Goal: Task Accomplishment & Management: Use online tool/utility

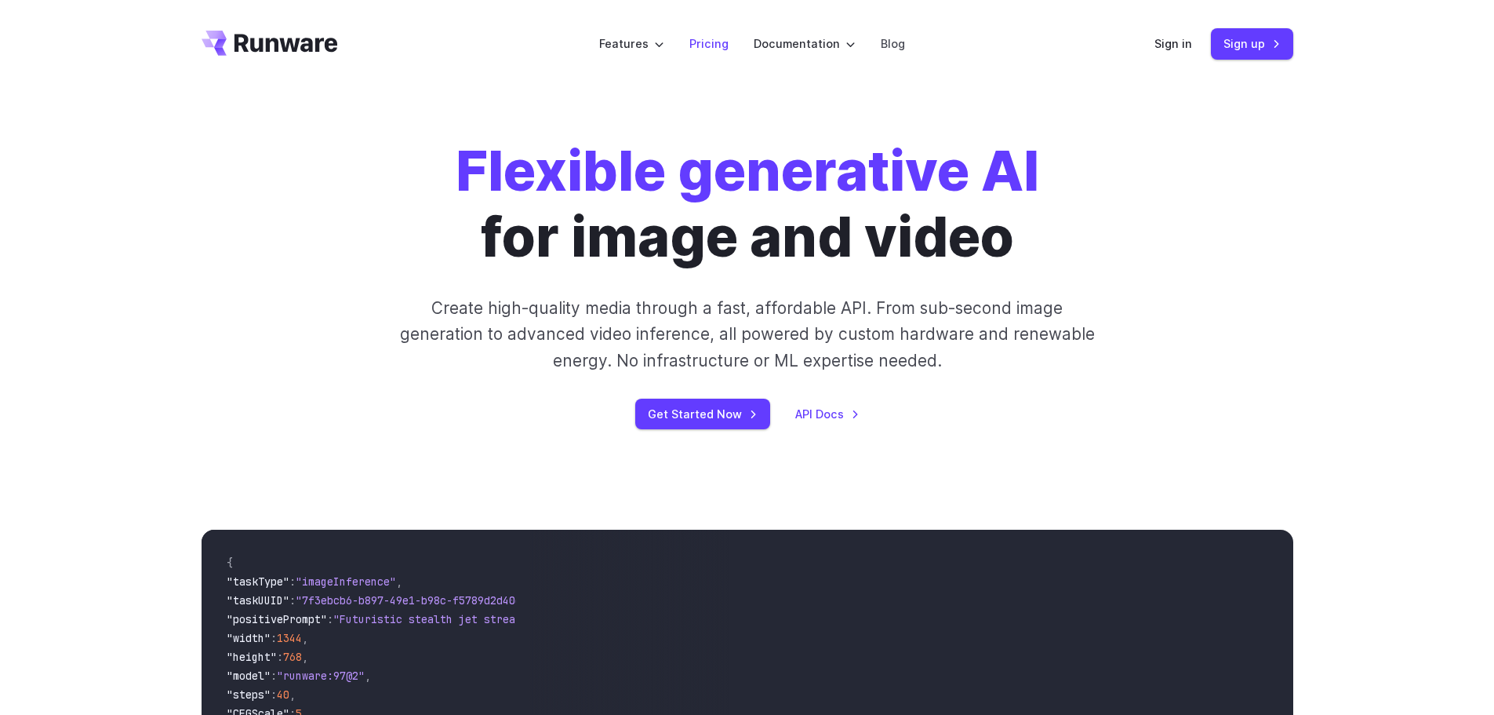
click at [687, 42] on li "Pricing" at bounding box center [709, 43] width 64 height 43
click at [708, 47] on link "Pricing" at bounding box center [709, 44] width 39 height 18
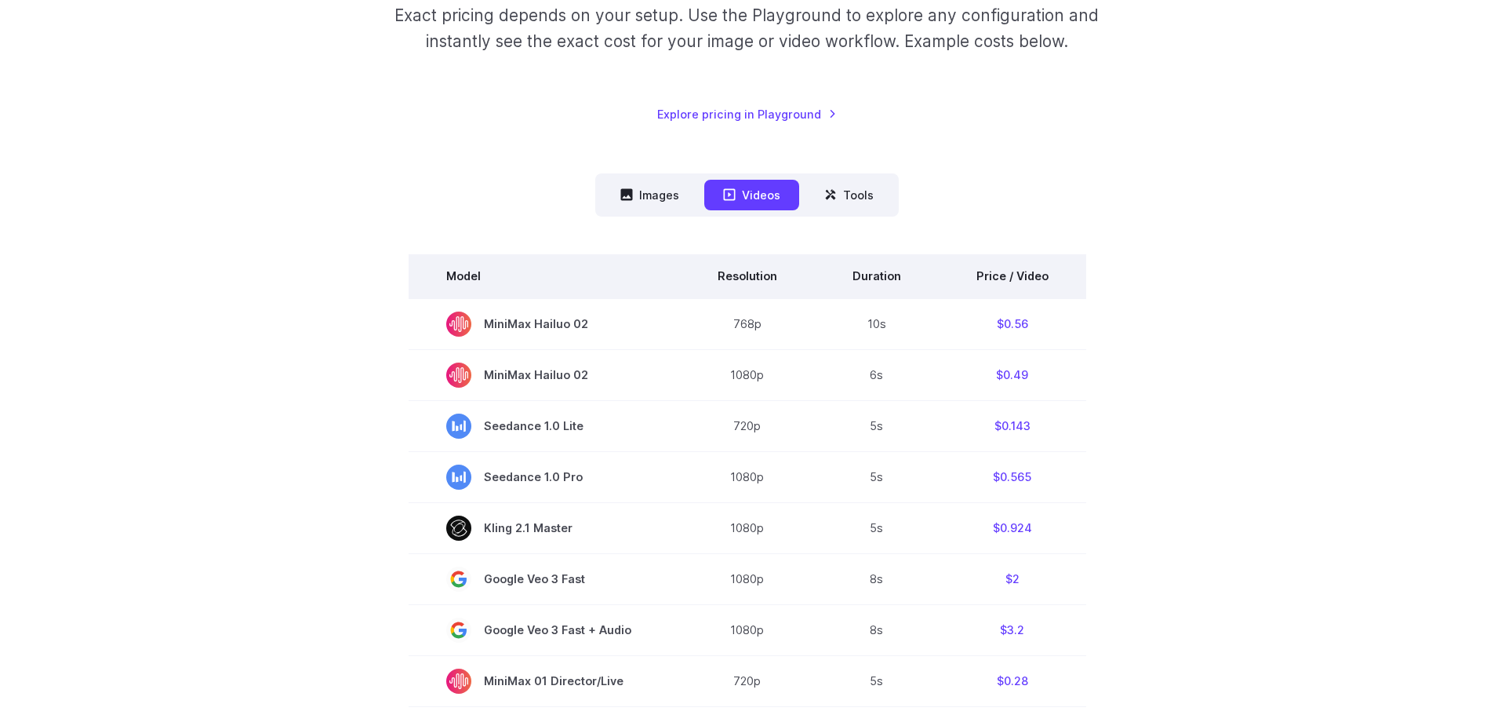
scroll to position [278, 0]
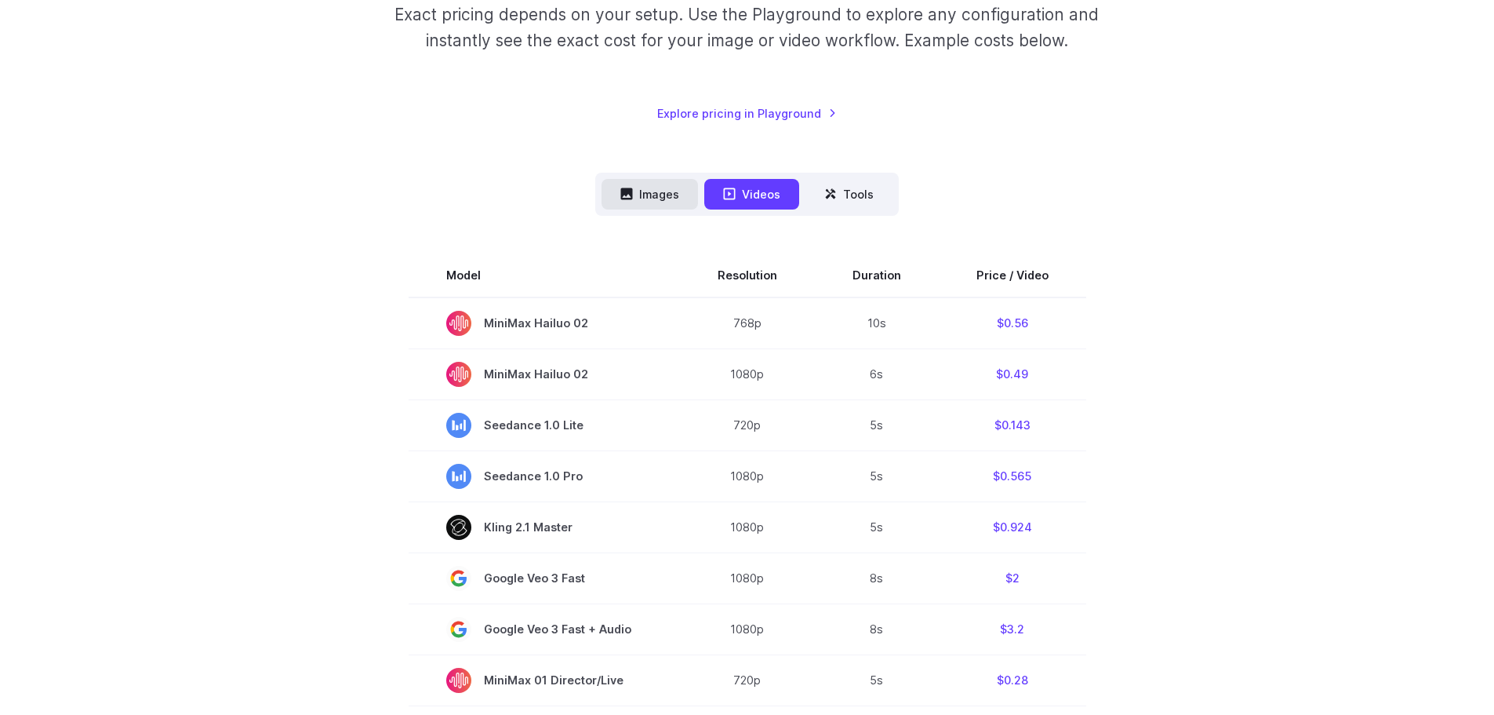
click at [657, 191] on button "Images" at bounding box center [650, 194] width 96 height 31
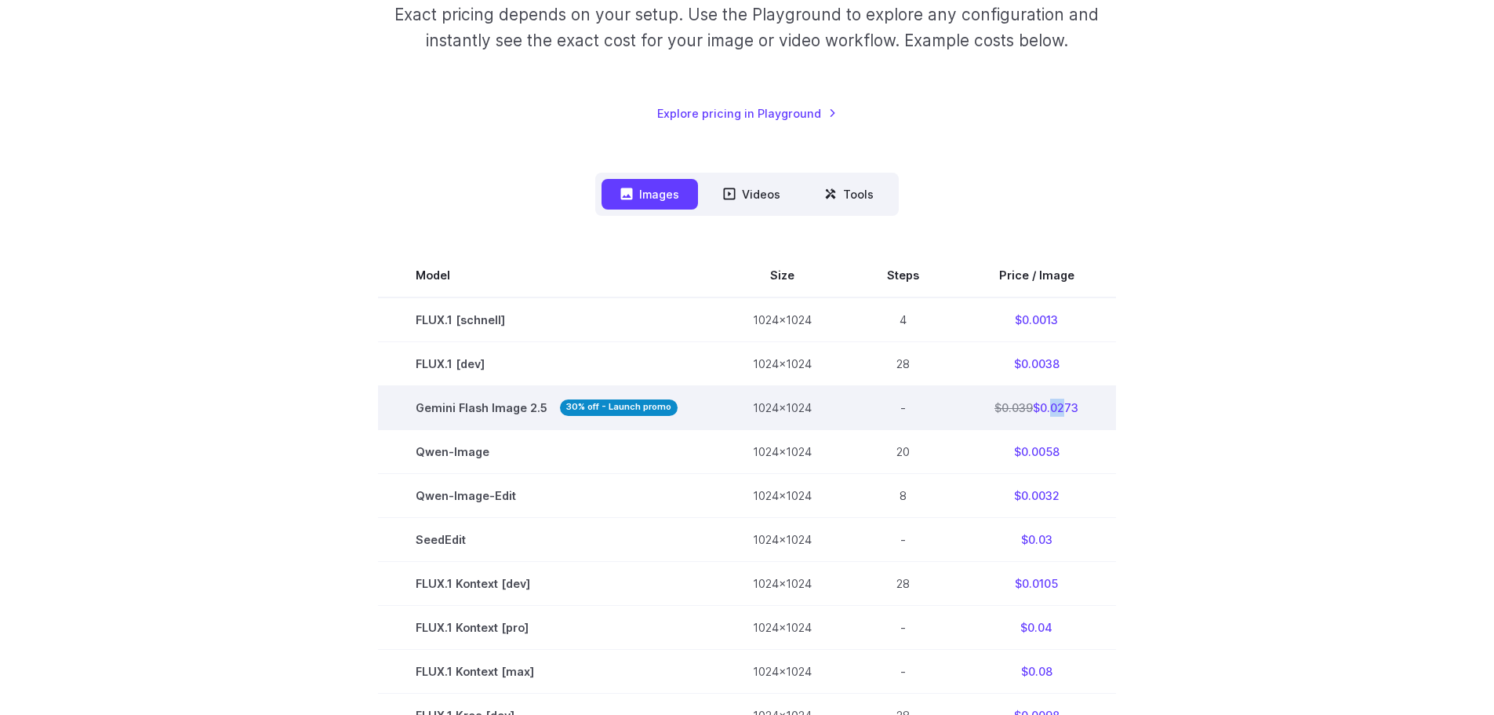
drag, startPoint x: 1056, startPoint y: 411, endPoint x: 1046, endPoint y: 416, distance: 11.2
click at [1046, 416] on td "$0.039 $0.0273" at bounding box center [1036, 407] width 159 height 44
drag, startPoint x: 1046, startPoint y: 416, endPoint x: 457, endPoint y: 403, distance: 588.5
click at [457, 403] on tr "Gemini Flash Image 2.5 30% off - Launch promo 1024x1024 - $0.039 $0.0273" at bounding box center [747, 407] width 738 height 44
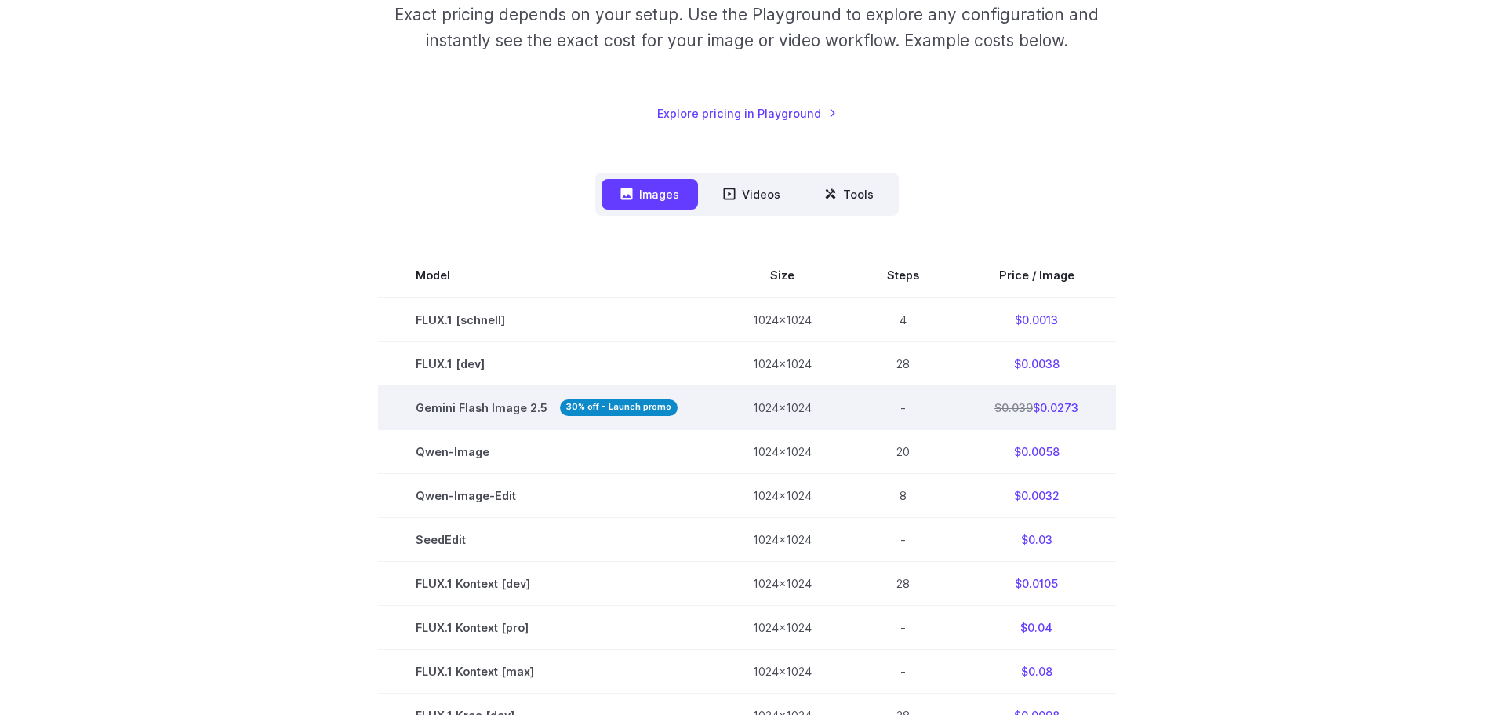
click at [457, 403] on span "Gemini Flash Image 2.5 30% off - Launch promo" at bounding box center [547, 408] width 262 height 18
drag, startPoint x: 457, startPoint y: 403, endPoint x: 1024, endPoint y: 410, distance: 566.4
click at [1024, 410] on tr "Gemini Flash Image 2.5 30% off - Launch promo 1024x1024 - $0.039 $0.0273" at bounding box center [747, 407] width 738 height 44
click at [1024, 410] on s "$0.039" at bounding box center [1014, 407] width 38 height 13
drag, startPoint x: 1024, startPoint y: 410, endPoint x: 1058, endPoint y: 408, distance: 34.6
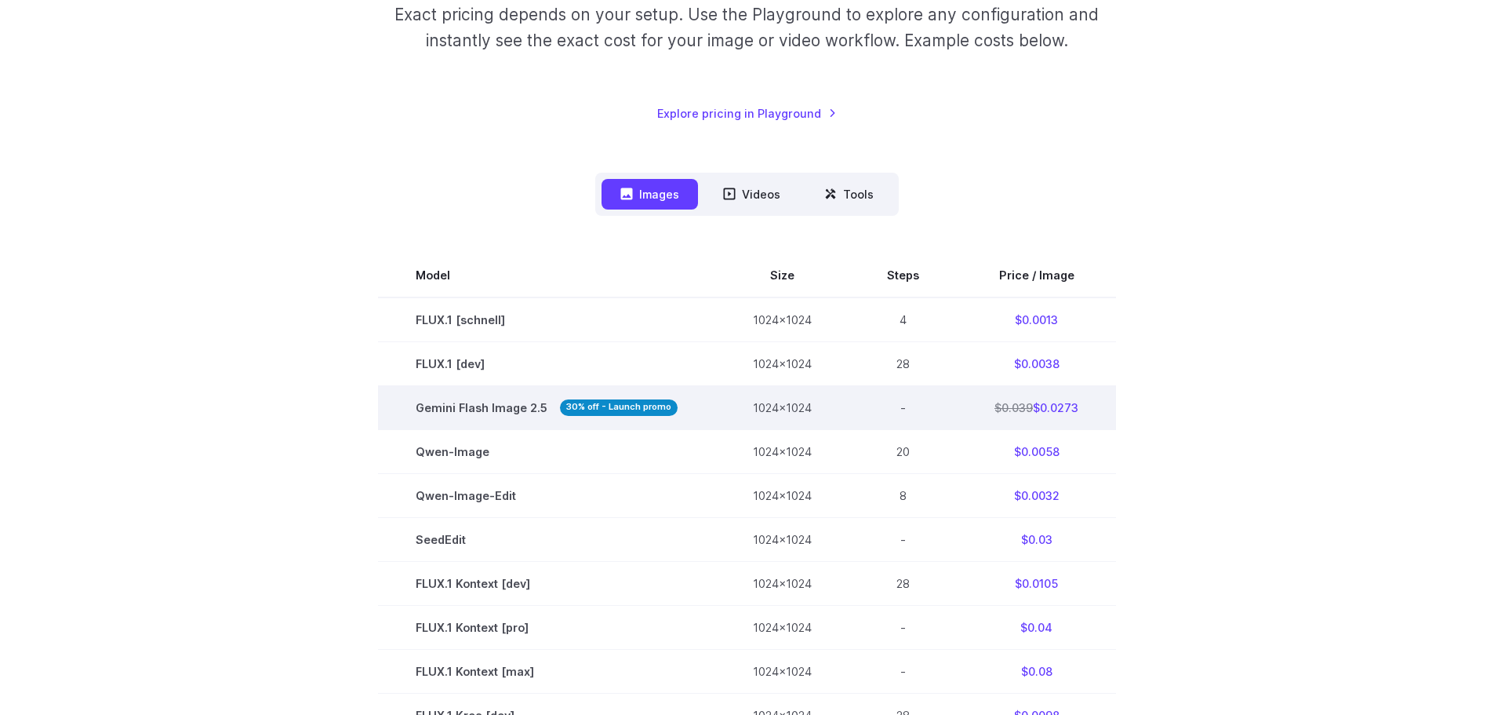
click at [1058, 408] on td "$0.039 $0.0273" at bounding box center [1036, 407] width 159 height 44
drag, startPoint x: 1058, startPoint y: 408, endPoint x: 402, endPoint y: 405, distance: 656.6
click at [402, 405] on tr "Gemini Flash Image 2.5 30% off - Launch promo 1024x1024 - $0.039 $0.0273" at bounding box center [747, 407] width 738 height 44
click at [402, 405] on td "Gemini Flash Image 2.5 30% off - Launch promo" at bounding box center [546, 407] width 337 height 44
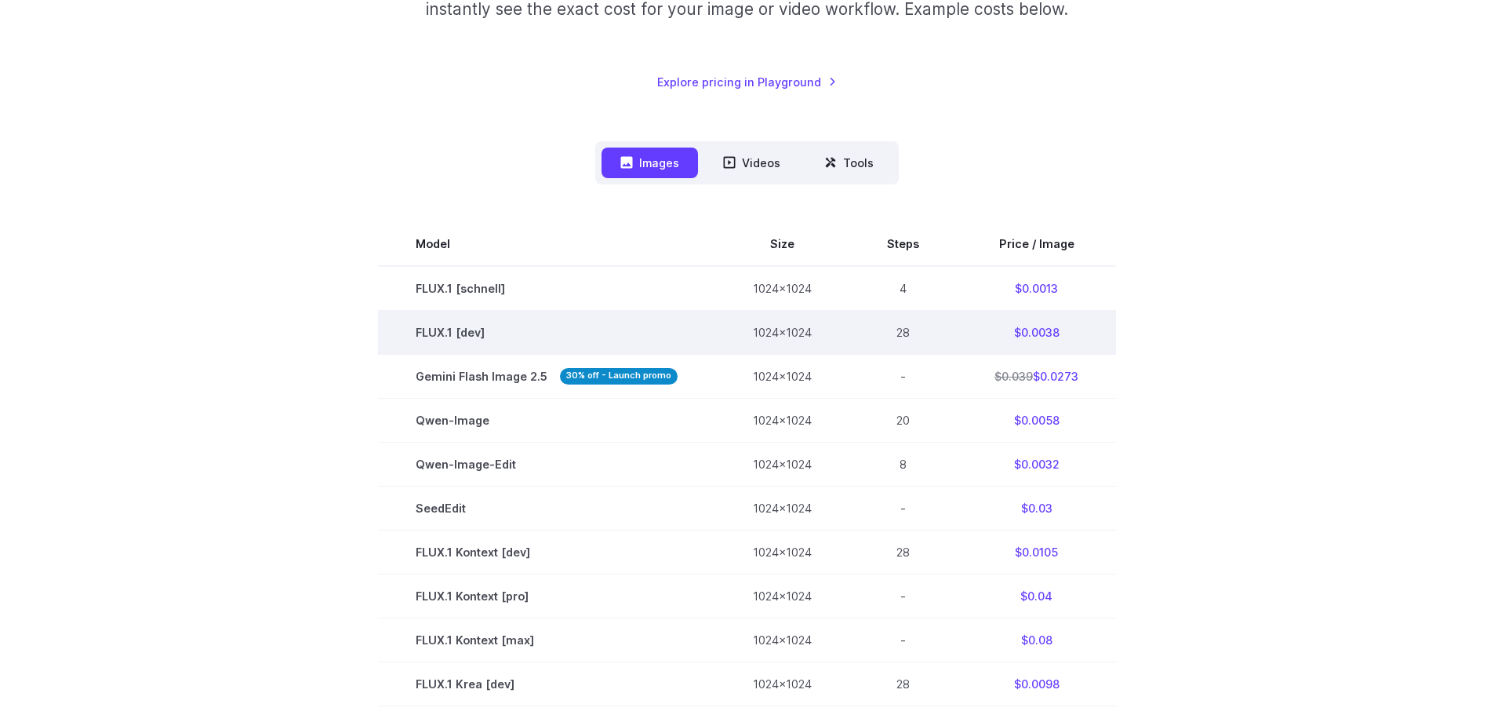
scroll to position [297, 0]
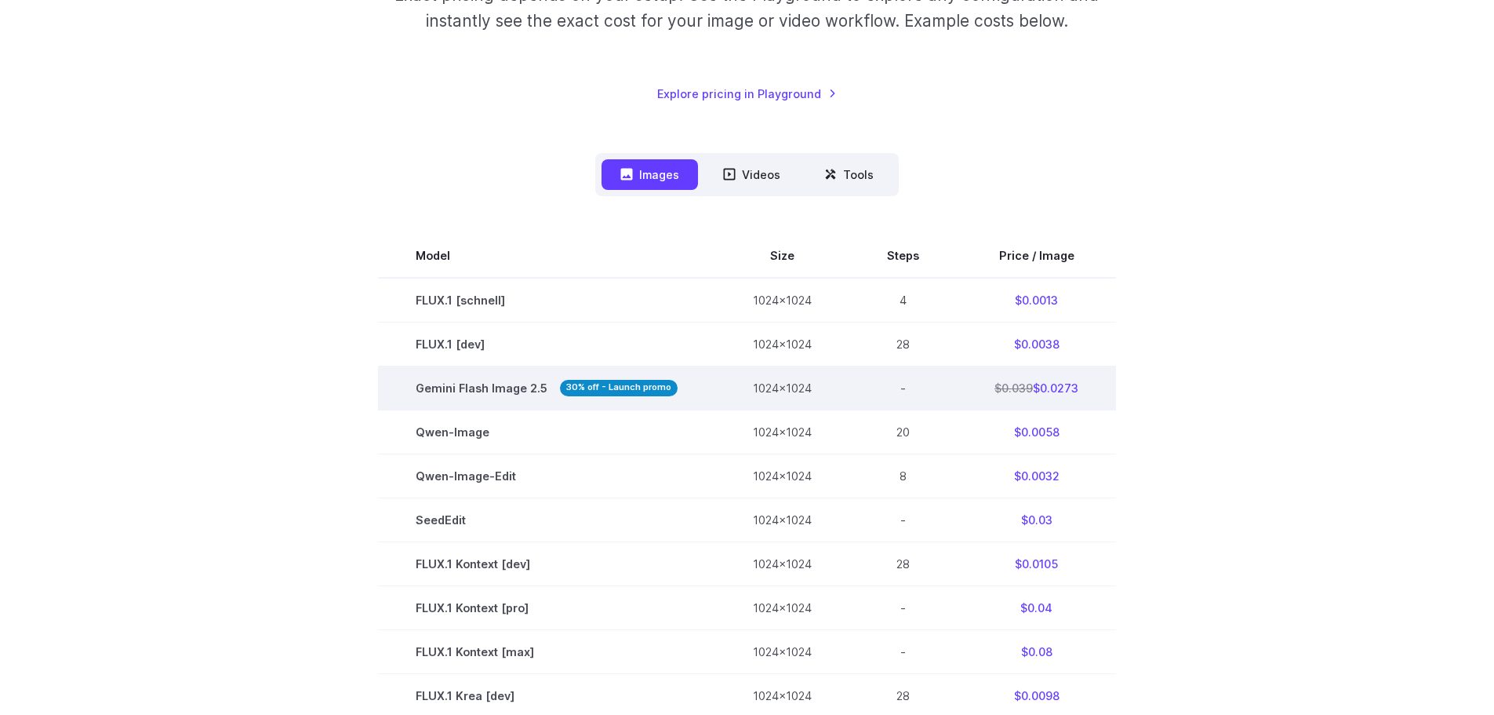
click at [498, 385] on span "Gemini Flash Image 2.5 30% off - Launch promo" at bounding box center [547, 388] width 262 height 18
click at [1058, 393] on td "$0.039 $0.0273" at bounding box center [1036, 388] width 159 height 44
drag, startPoint x: 1084, startPoint y: 391, endPoint x: 1065, endPoint y: 384, distance: 19.8
click at [1065, 384] on td "$0.039 $0.0273" at bounding box center [1036, 388] width 159 height 44
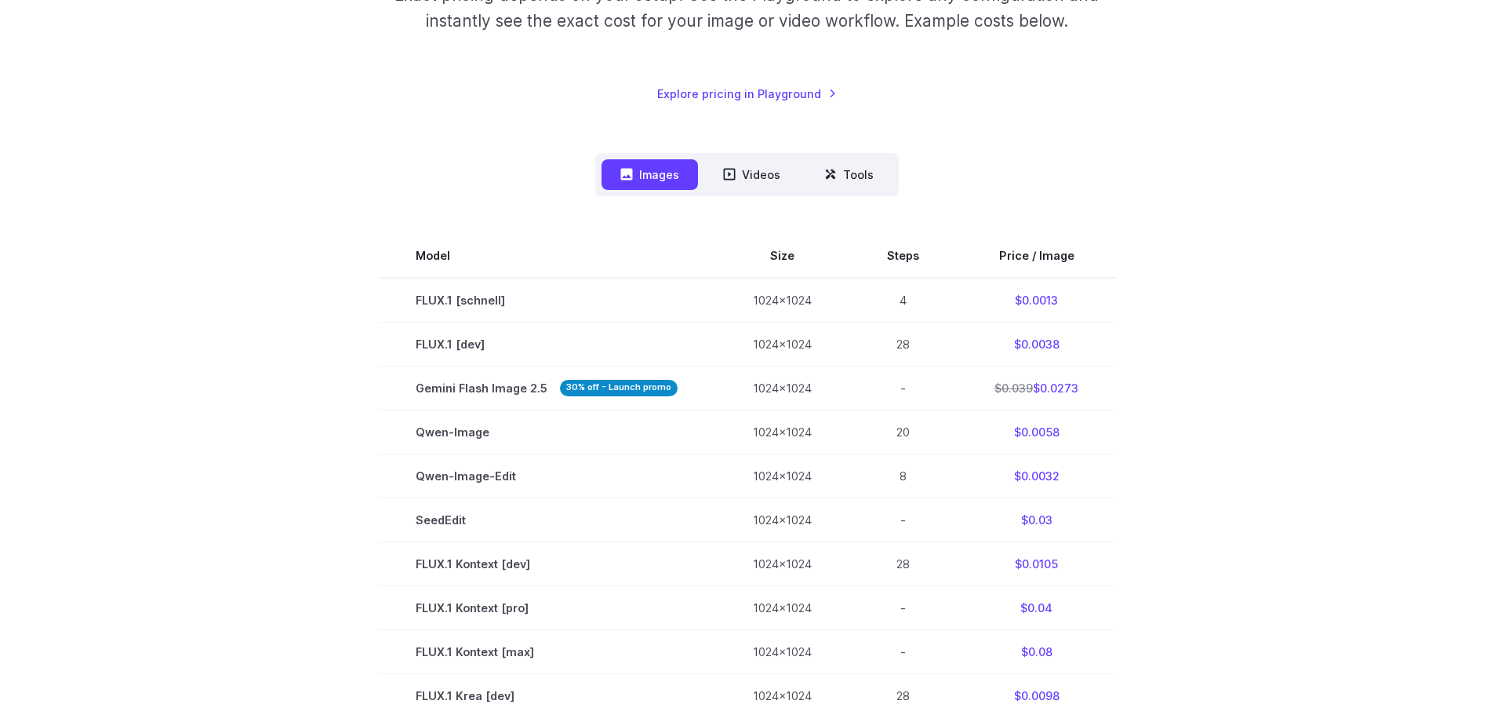
scroll to position [0, 0]
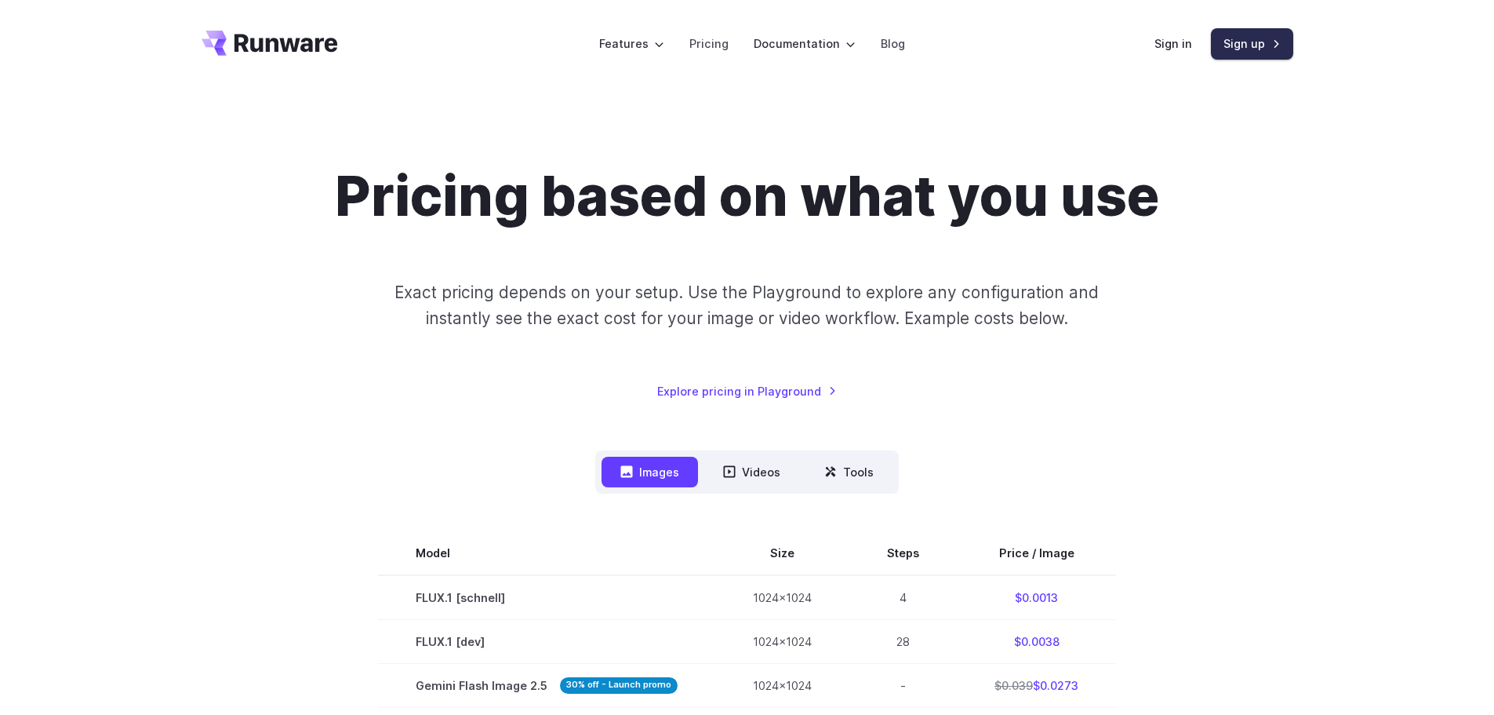
click at [1230, 40] on link "Sign up" at bounding box center [1252, 43] width 82 height 31
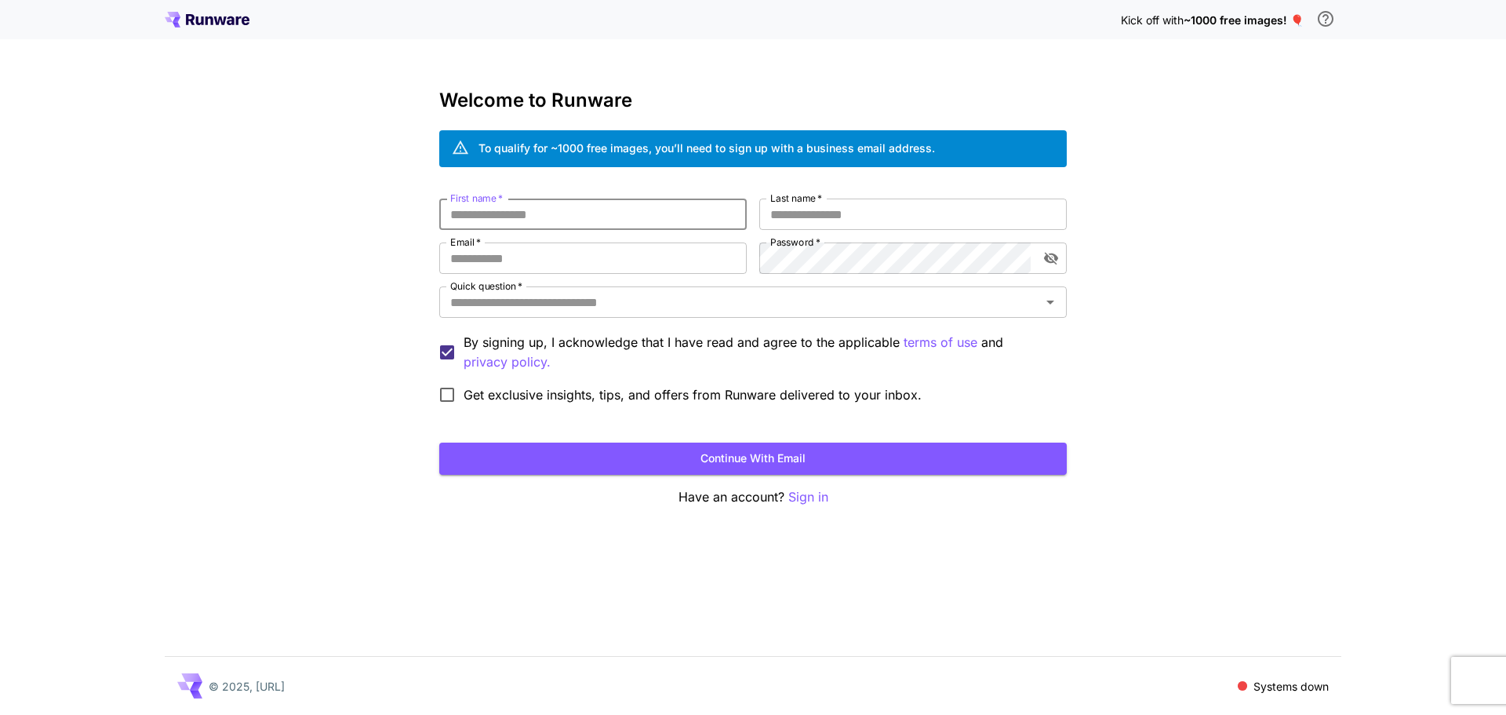
click at [651, 213] on input "First name   *" at bounding box center [593, 213] width 308 height 31
type input "*****"
type input "*******"
type input "*"
type input "**********"
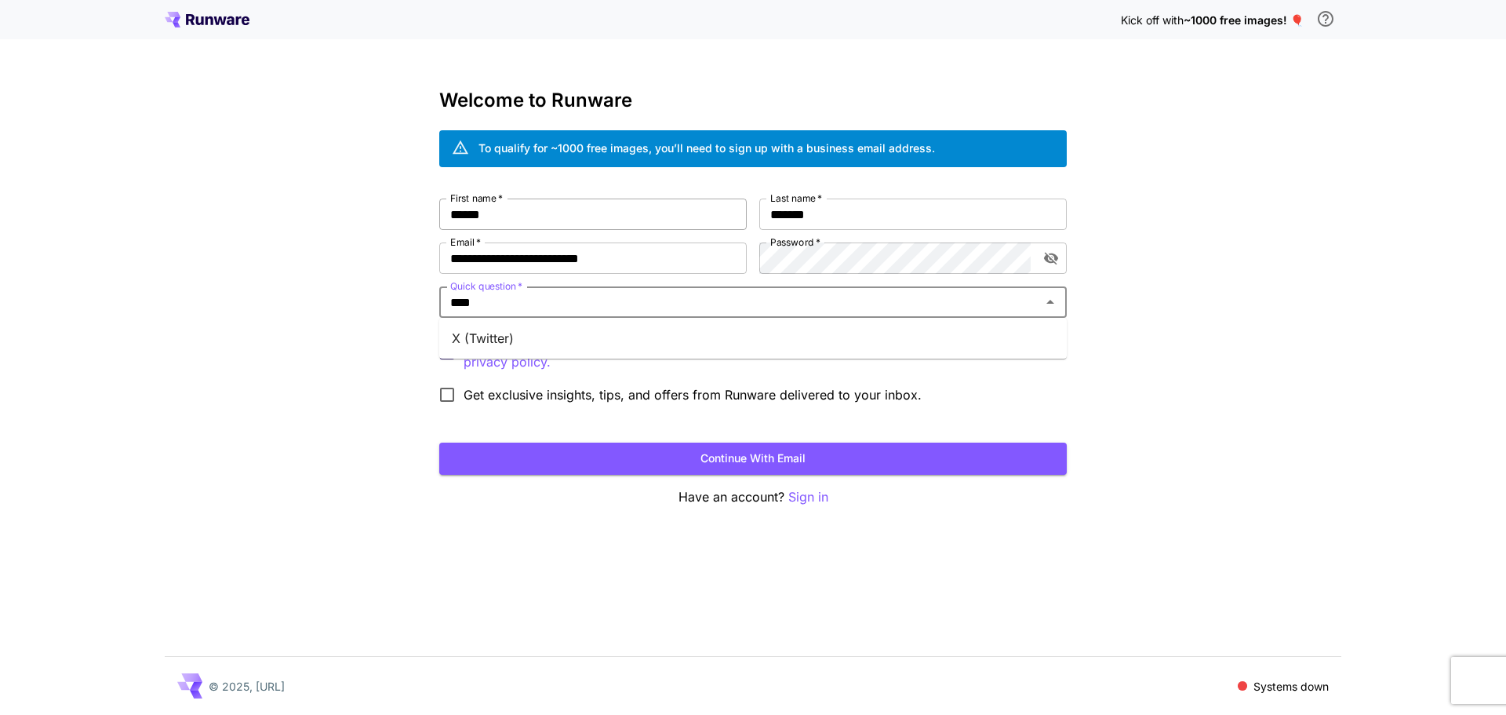
type input "*****"
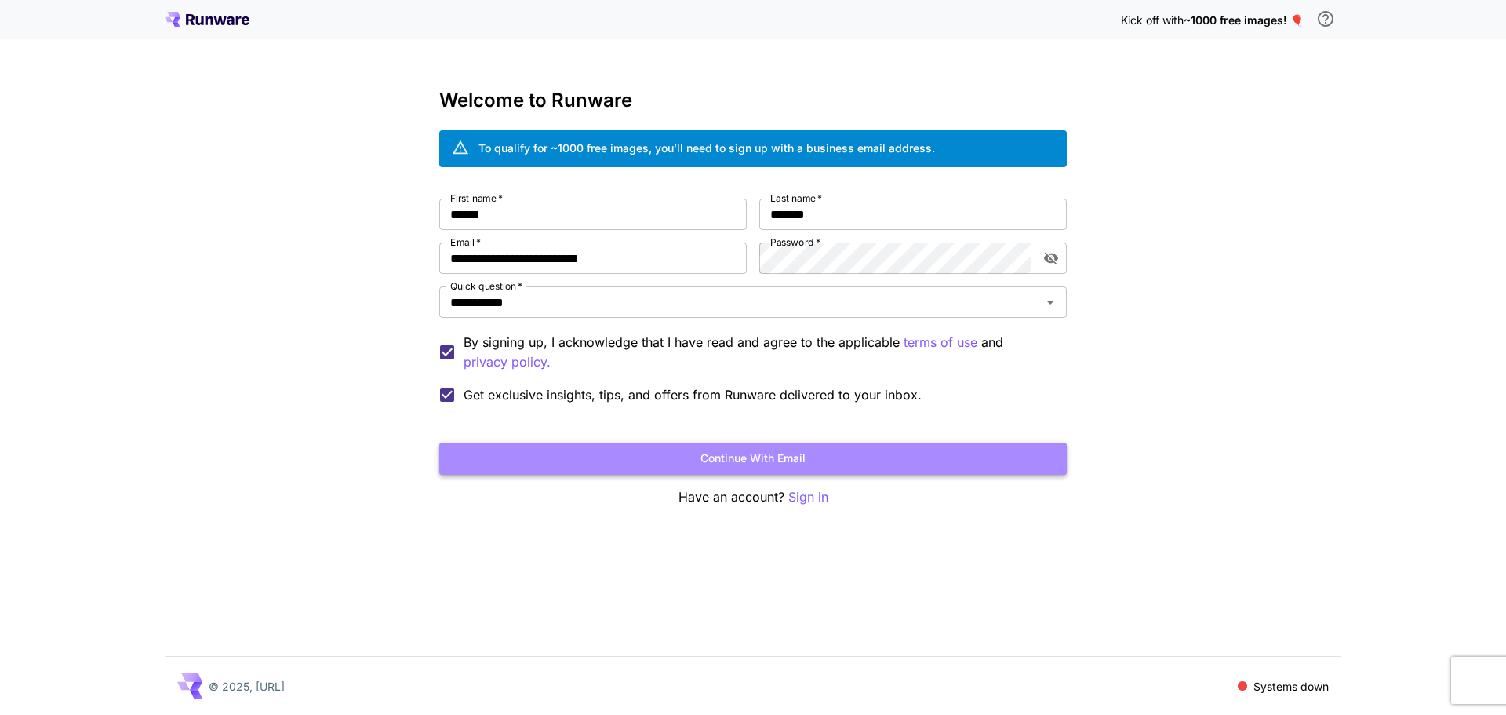
click at [578, 464] on button "Continue with email" at bounding box center [753, 458] width 628 height 32
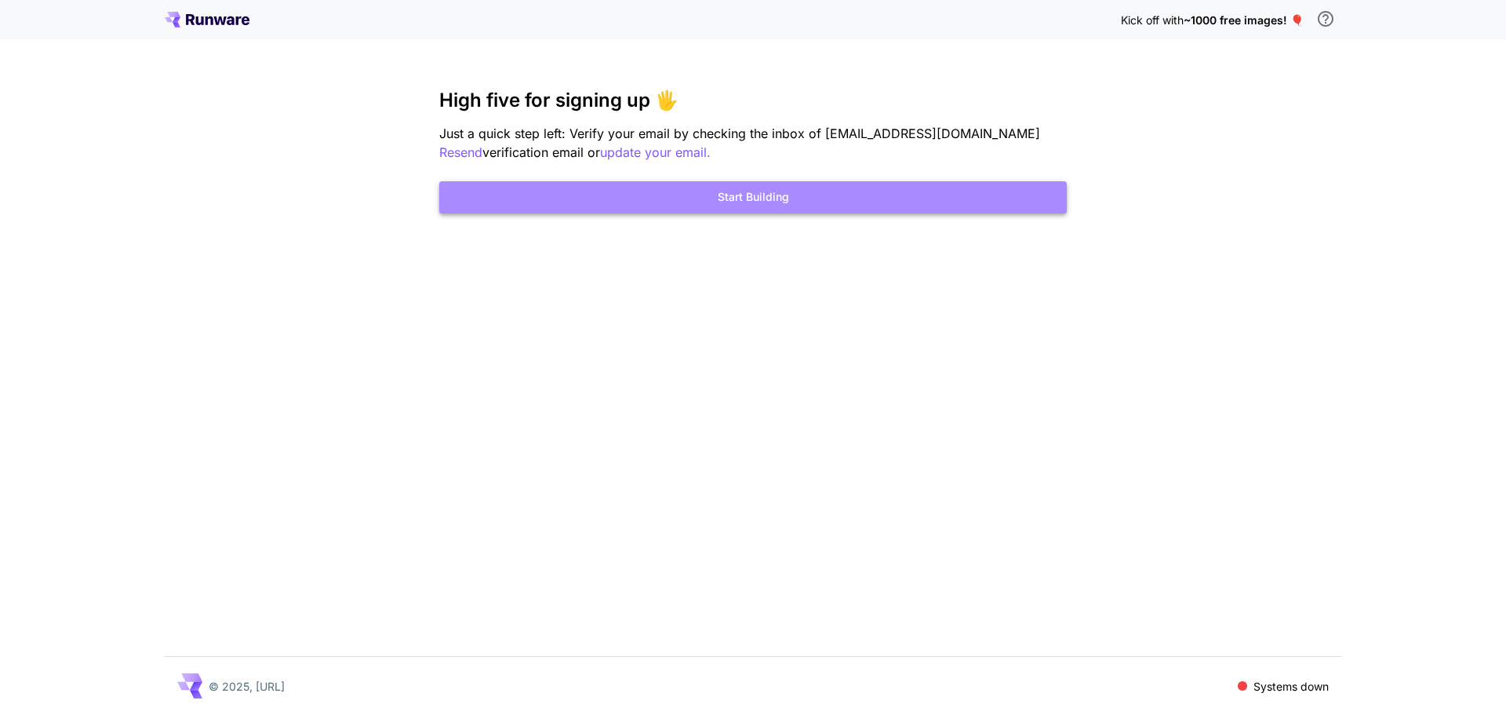
click at [725, 204] on button "Start Building" at bounding box center [753, 197] width 628 height 32
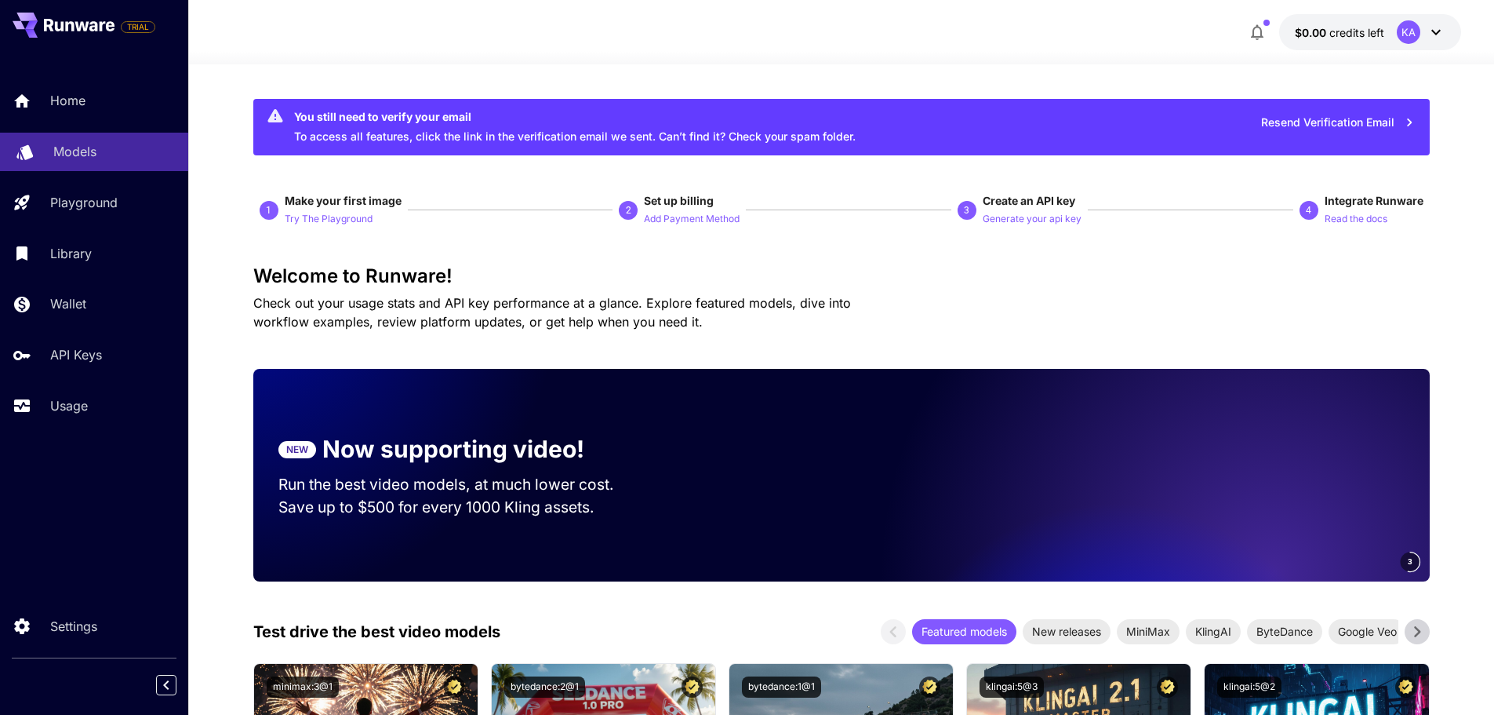
click at [71, 151] on p "Models" at bounding box center [74, 151] width 43 height 19
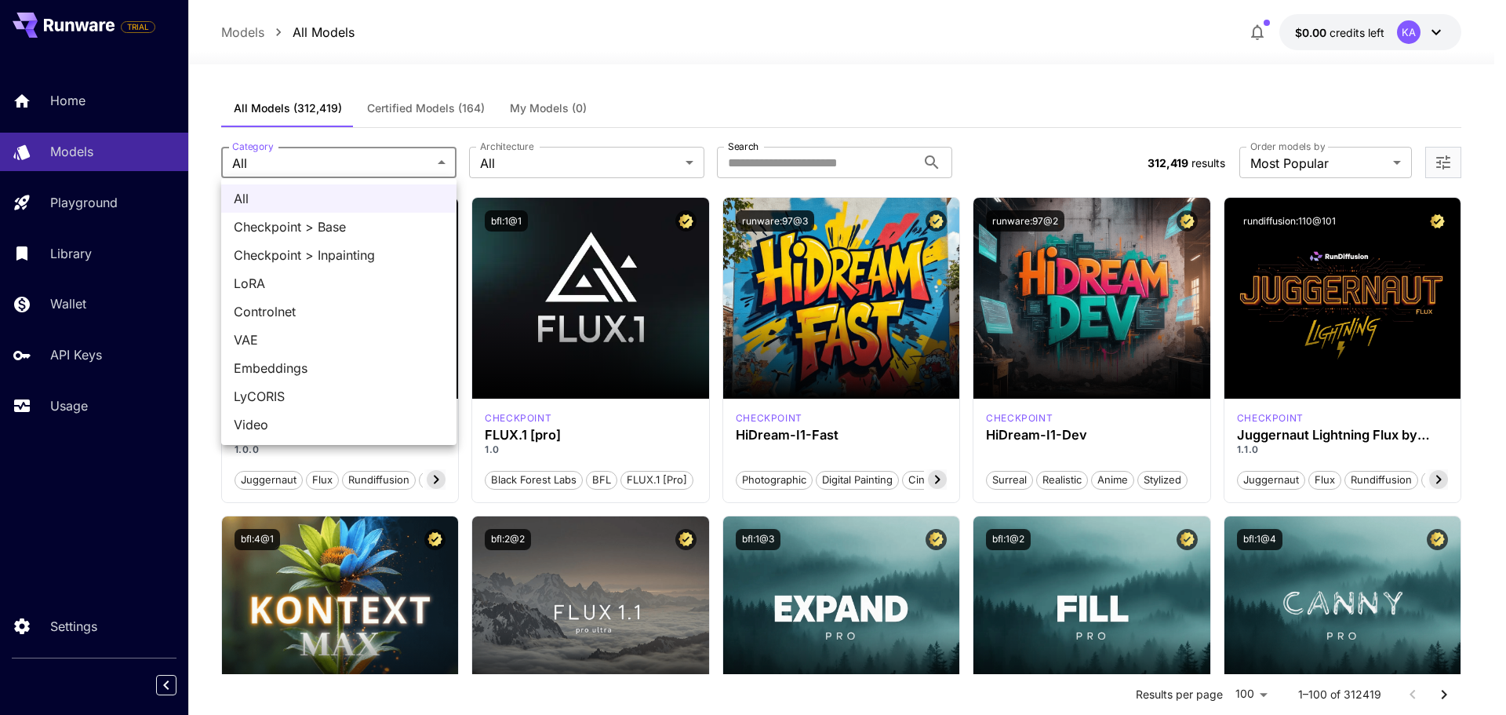
click at [332, 231] on span "Checkpoint > Base" at bounding box center [339, 226] width 210 height 19
type input "**********"
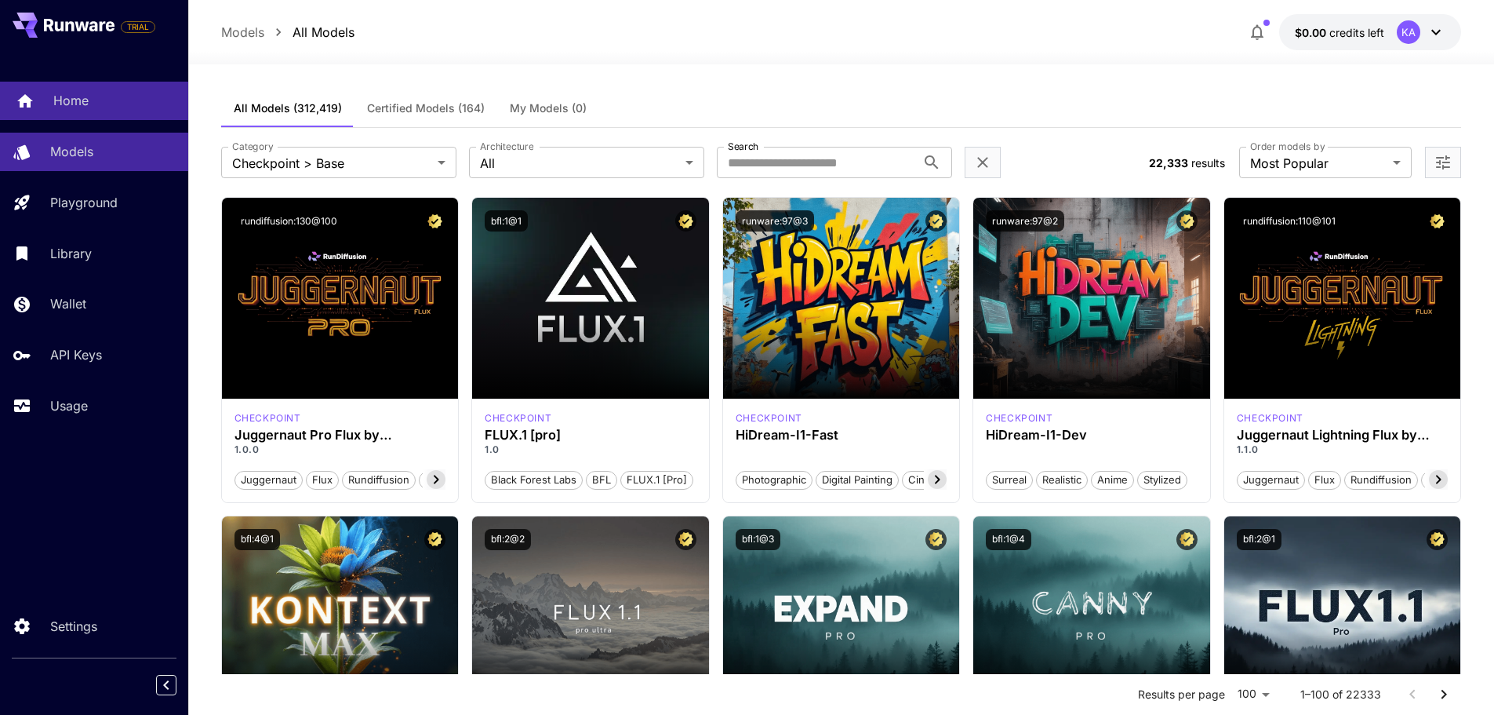
click at [75, 104] on p "Home" at bounding box center [70, 100] width 35 height 19
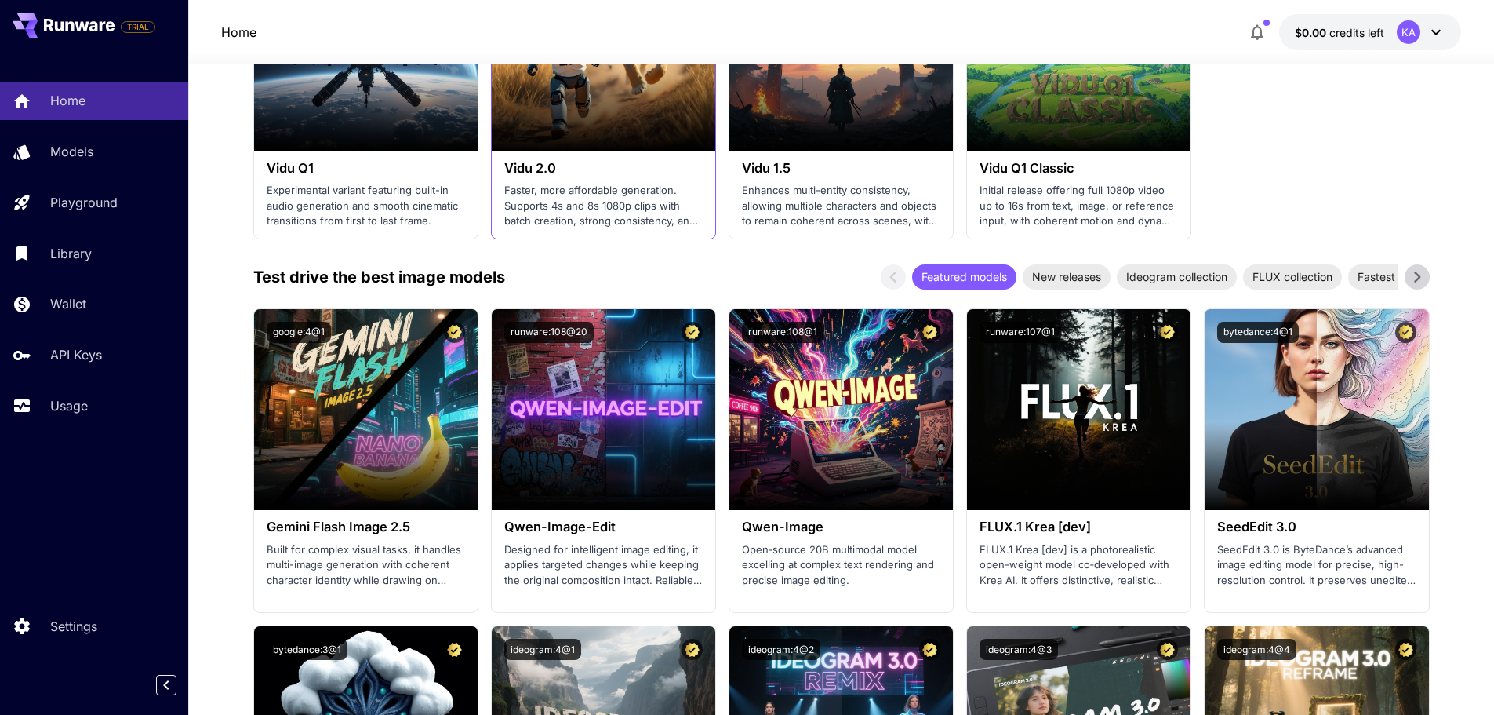
scroll to position [1621, 0]
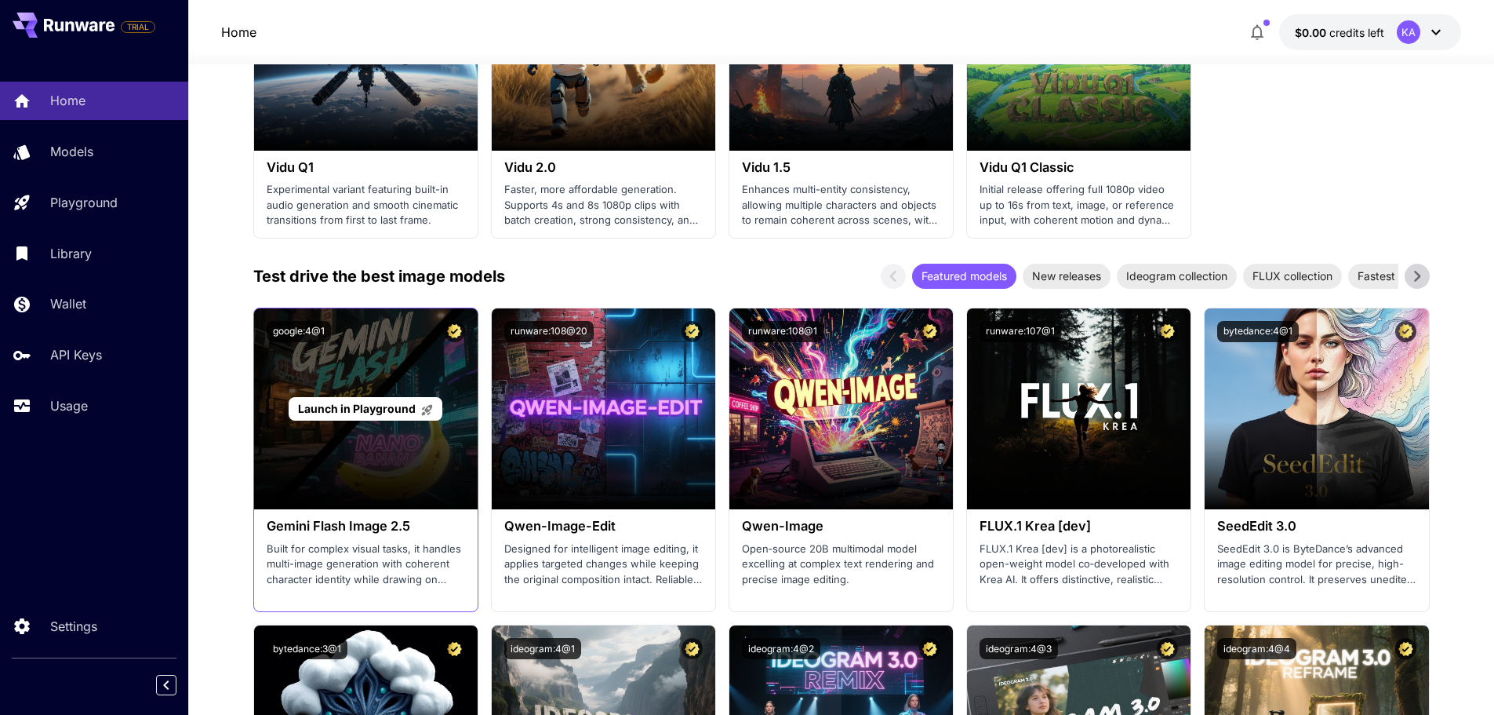
click at [401, 470] on div "Launch in Playground" at bounding box center [366, 408] width 224 height 201
click at [384, 406] on span "Launch in Playground" at bounding box center [357, 408] width 118 height 13
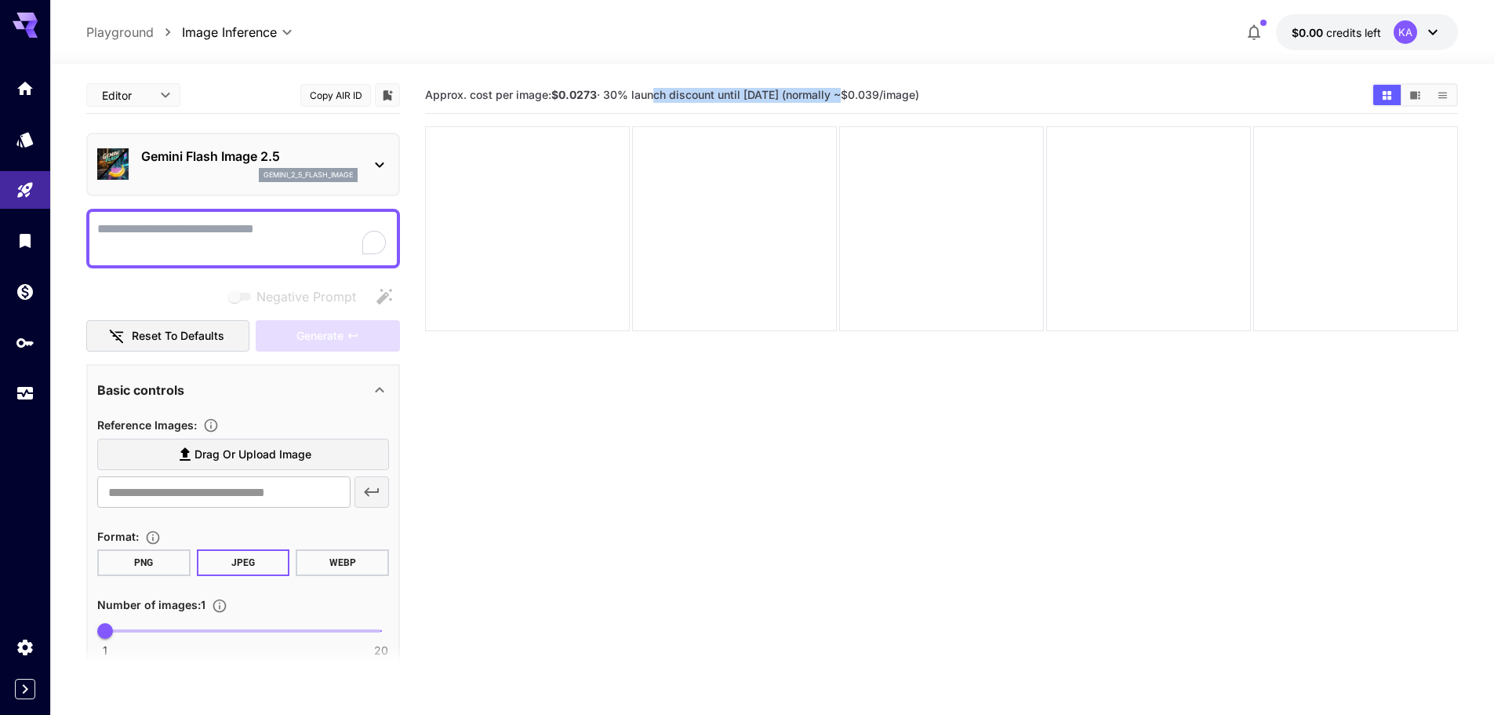
drag, startPoint x: 652, startPoint y: 95, endPoint x: 843, endPoint y: 107, distance: 191.0
click at [843, 107] on div "Approx. cost per image: $0.0273 · 30% launch discount until [DATE] (normally ~$…" at bounding box center [941, 95] width 1033 height 37
drag, startPoint x: 843, startPoint y: 107, endPoint x: 853, endPoint y: 88, distance: 21.4
click at [853, 88] on div "Approx. cost per image: $0.0273 · 30% launch discount until [DATE] (normally ~$…" at bounding box center [941, 95] width 1033 height 37
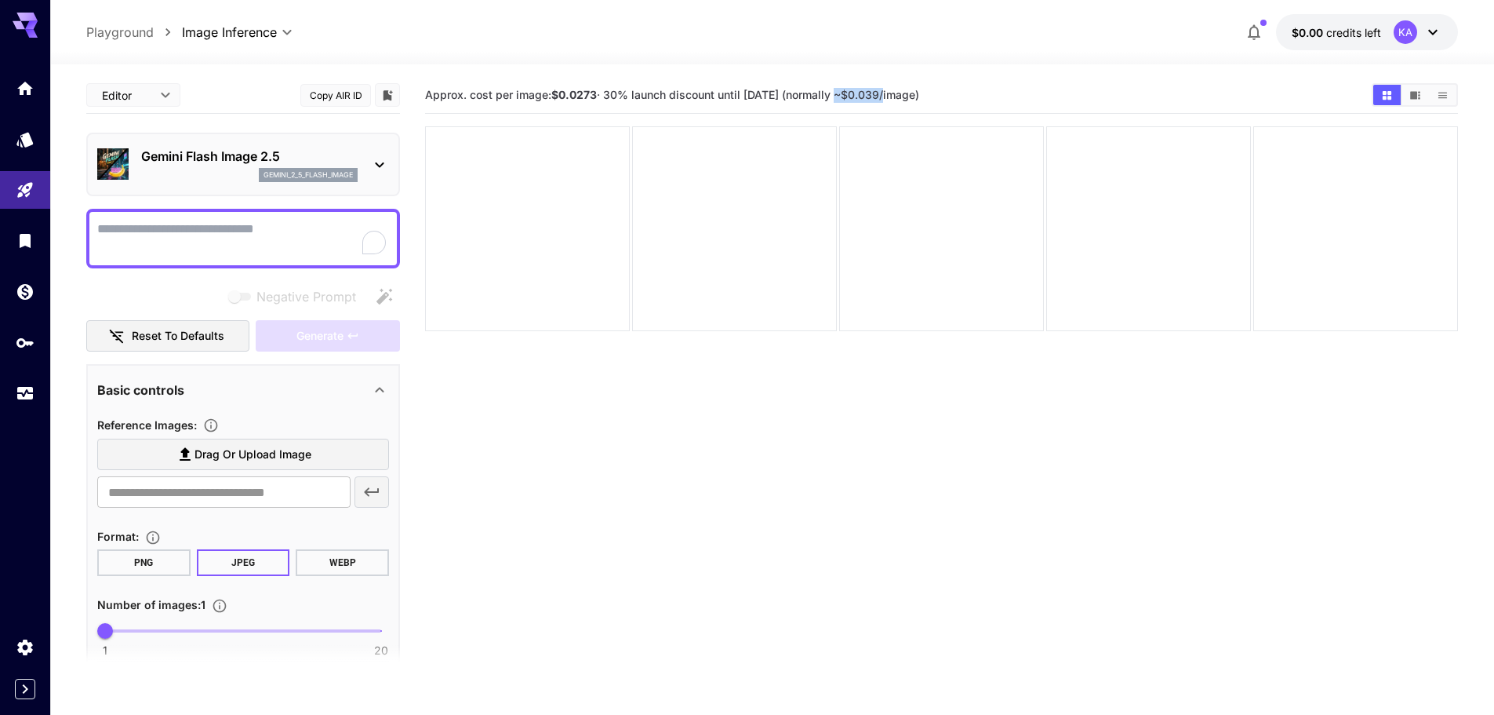
click at [853, 88] on span "Approx. cost per image: $0.0273 · 30% launch discount until [DATE] (normally ~$…" at bounding box center [672, 94] width 494 height 13
drag, startPoint x: 853, startPoint y: 88, endPoint x: 785, endPoint y: 95, distance: 67.8
click at [785, 95] on span "Approx. cost per image: $0.0273 · 30% launch discount until [DATE] (normally ~$…" at bounding box center [672, 94] width 494 height 13
